Goal: Find specific page/section: Find specific page/section

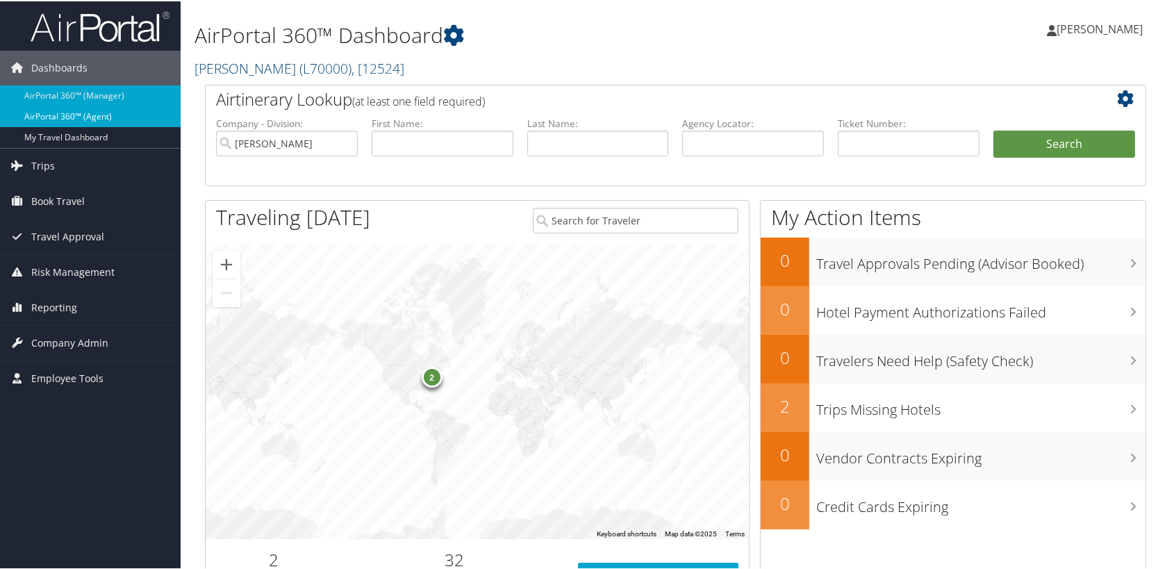
click at [55, 110] on link "AirPortal 360™ (Agent)" at bounding box center [90, 115] width 181 height 21
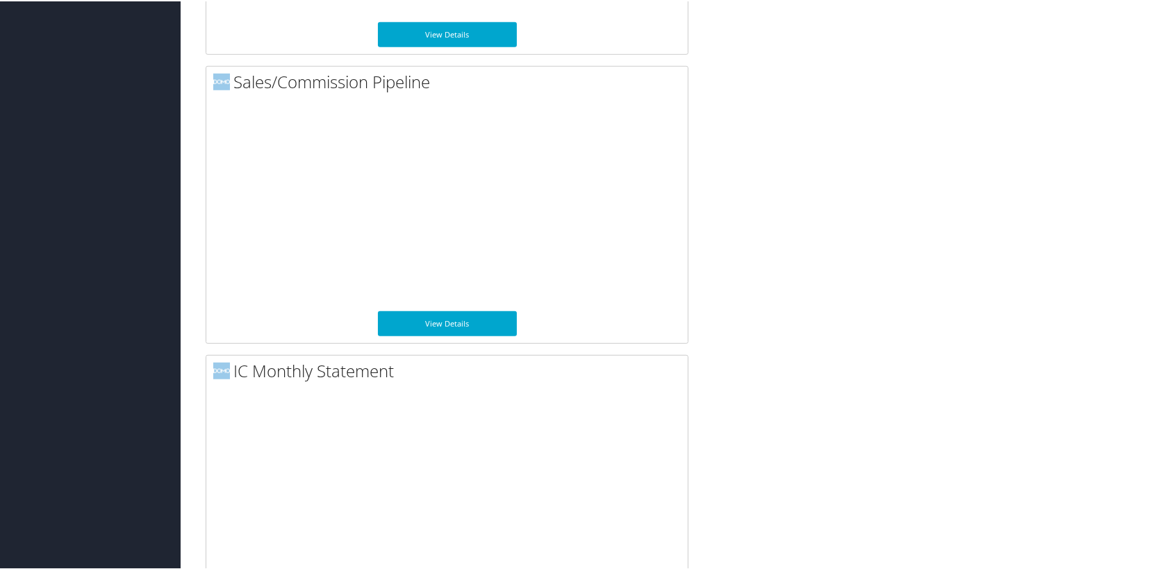
scroll to position [1250, 0]
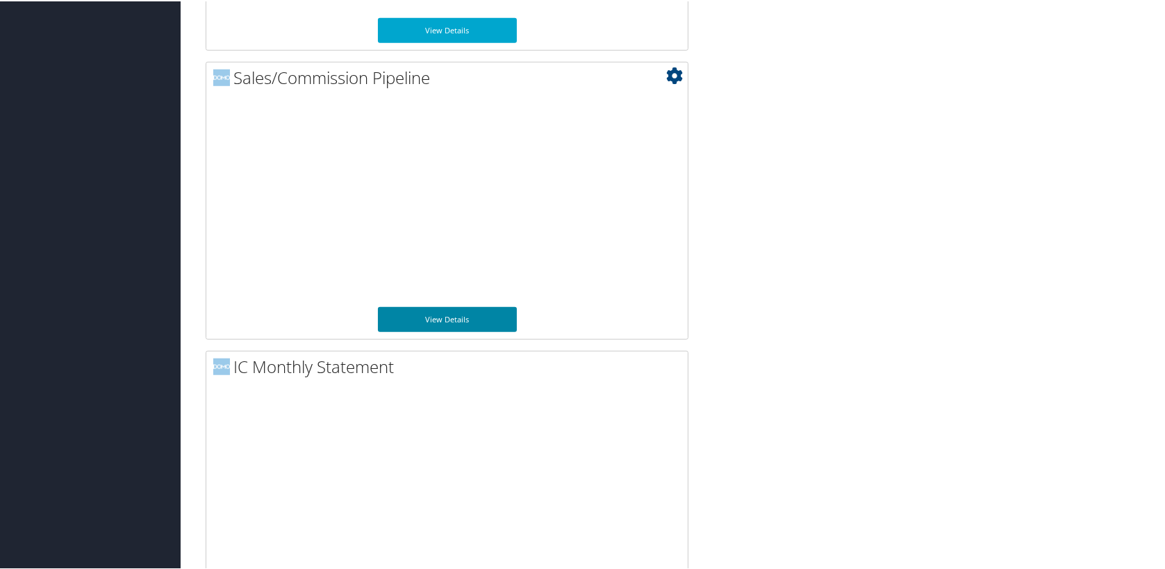
click at [431, 310] on link "View Details" at bounding box center [447, 318] width 139 height 25
